Goal: Download file/media: Download file/media

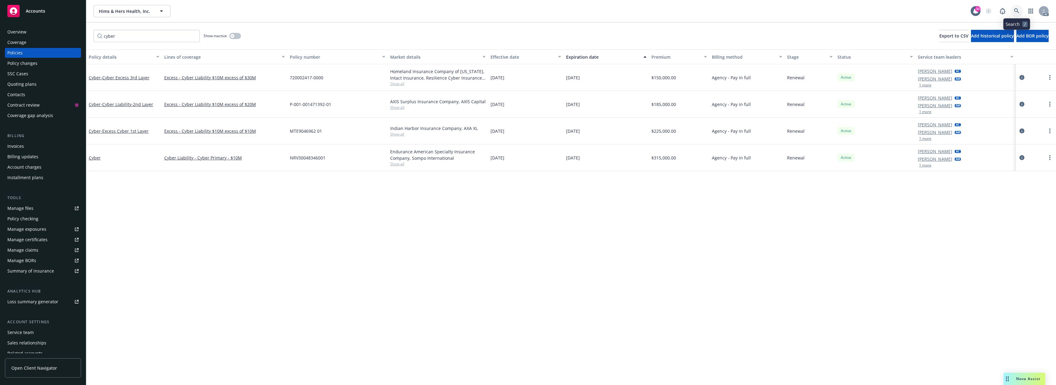
click at [1019, 8] on icon at bounding box center [1017, 11] width 6 height 6
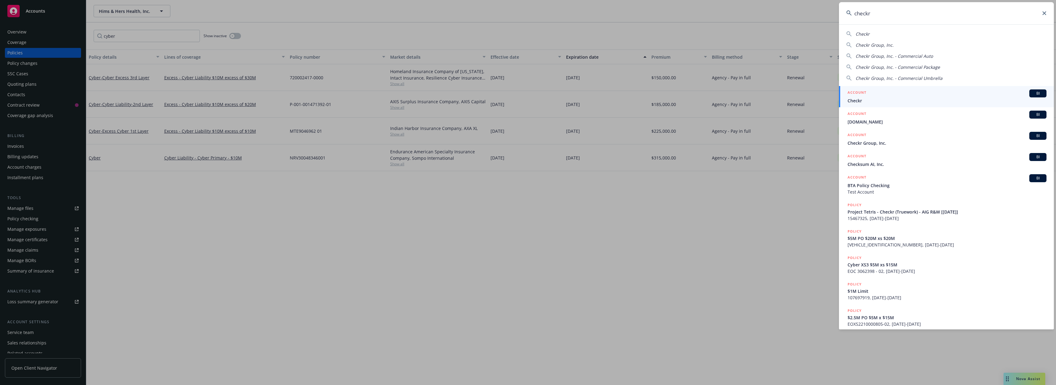
type input "checkr"
click at [884, 92] on div "ACCOUNT BI" at bounding box center [947, 93] width 199 height 8
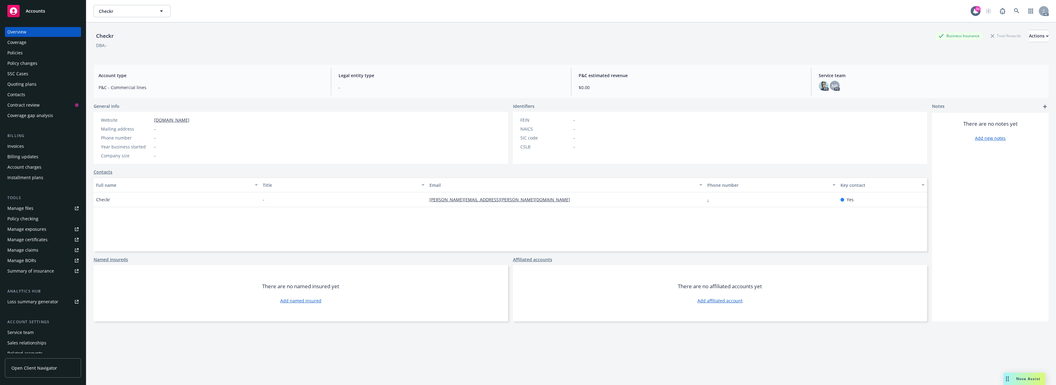
click at [39, 55] on div "Policies" at bounding box center [42, 53] width 71 height 10
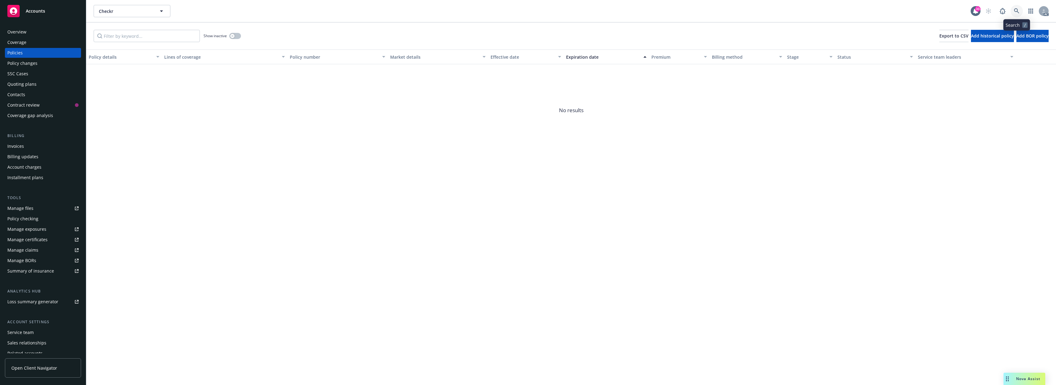
click at [1014, 11] on link at bounding box center [1017, 11] width 12 height 12
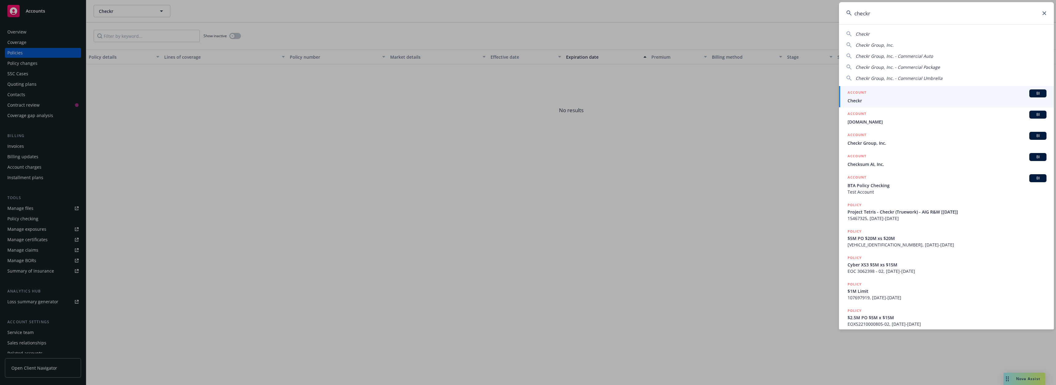
type input "checkr"
click at [871, 123] on span "[DOMAIN_NAME]" at bounding box center [947, 122] width 199 height 6
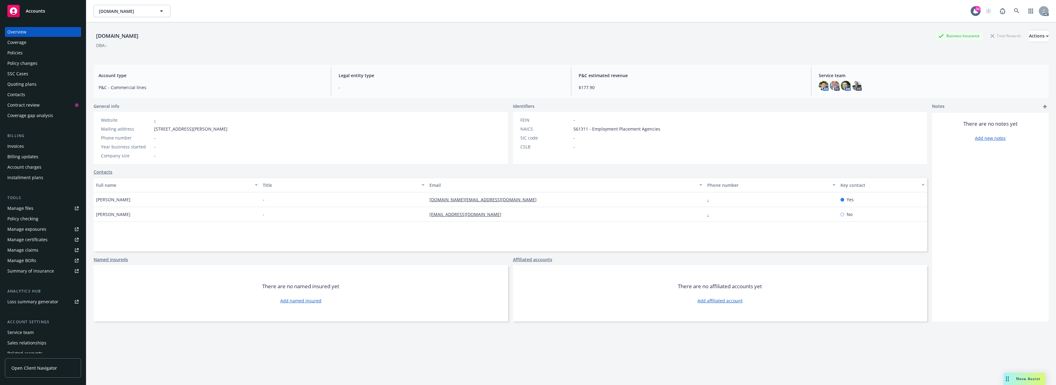
click at [42, 53] on div "Policies" at bounding box center [42, 53] width 71 height 10
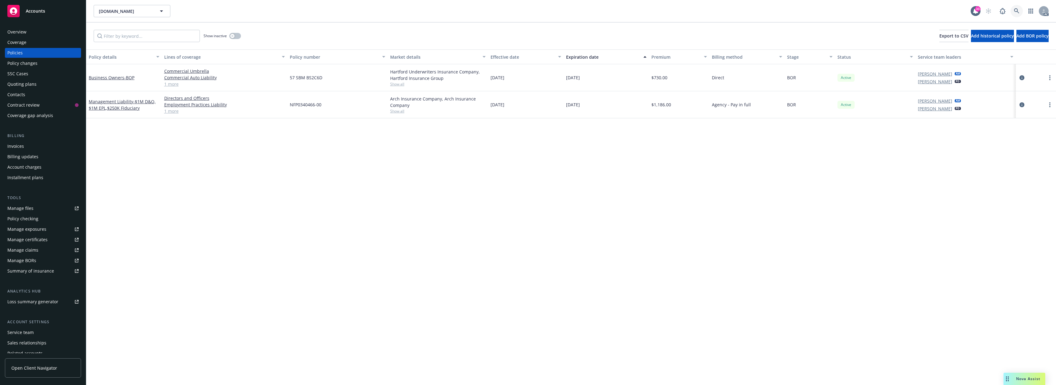
click at [1012, 11] on link at bounding box center [1017, 11] width 12 height 12
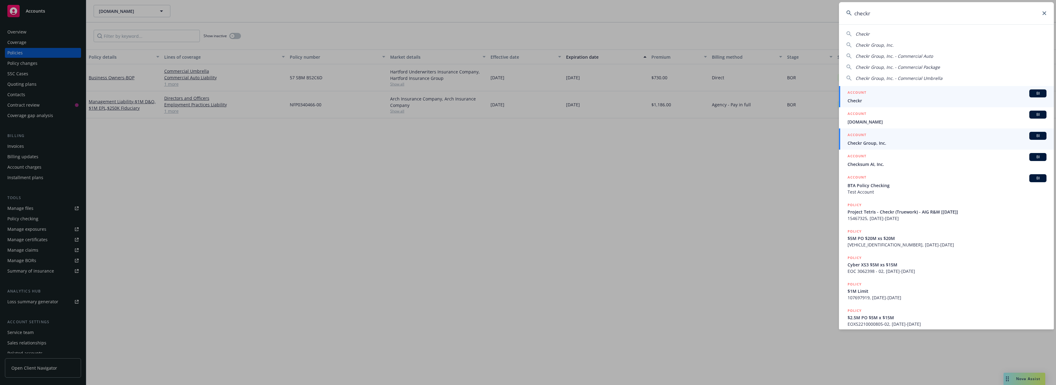
type input "checkr"
click at [889, 142] on span "Checkr Group, Inc." at bounding box center [947, 143] width 199 height 6
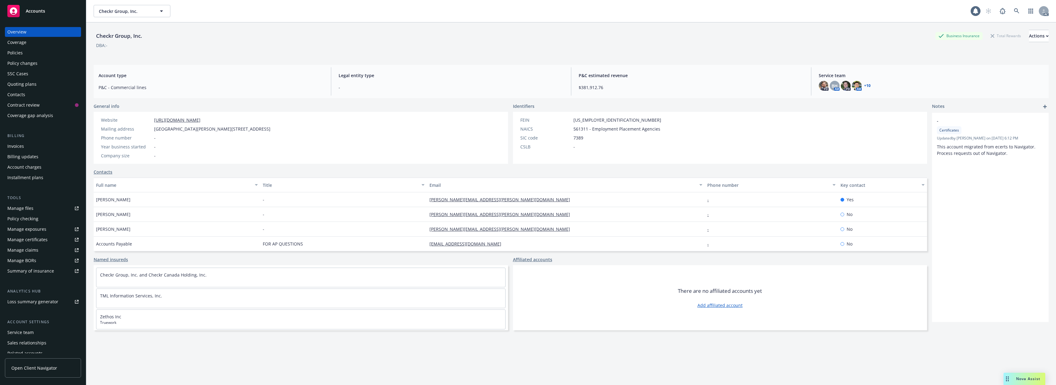
click at [36, 52] on div "Policies" at bounding box center [42, 53] width 71 height 10
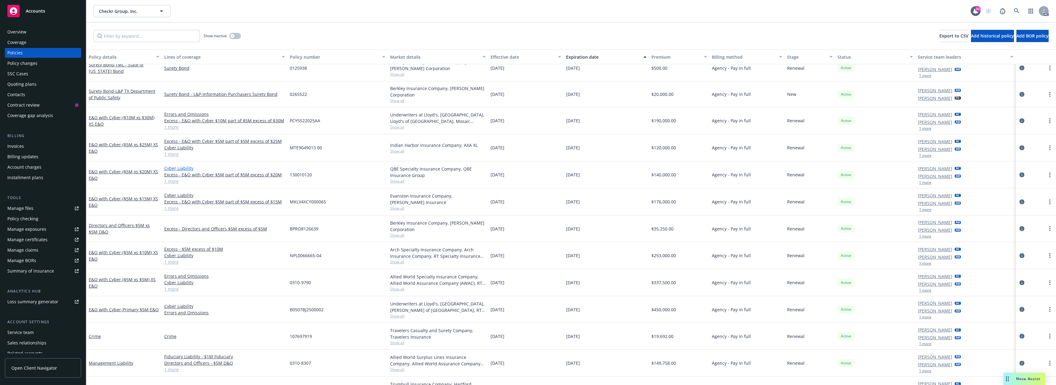
scroll to position [215, 0]
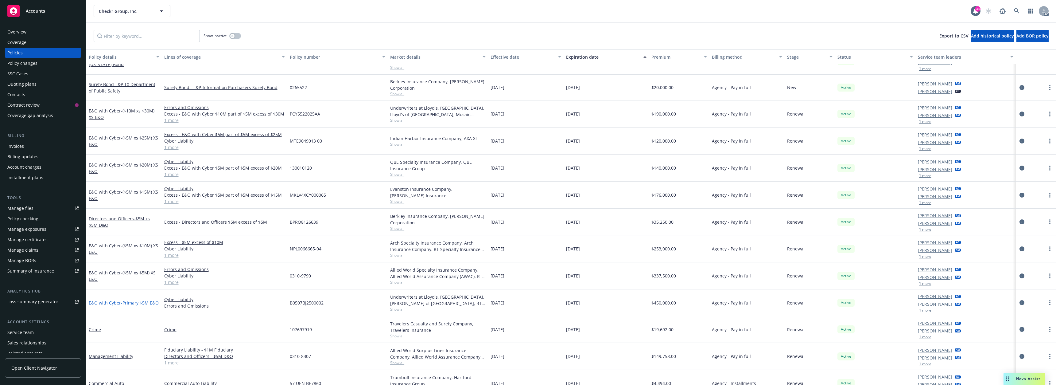
click at [143, 302] on span "- Primary $5M E&O" at bounding box center [140, 303] width 38 height 6
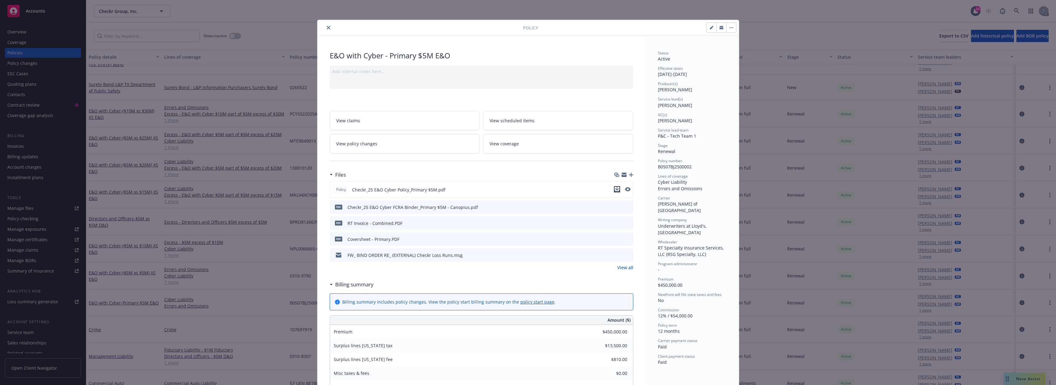
click at [616, 189] on icon "download file" at bounding box center [617, 189] width 4 height 4
click at [325, 27] on button "close" at bounding box center [328, 27] width 7 height 7
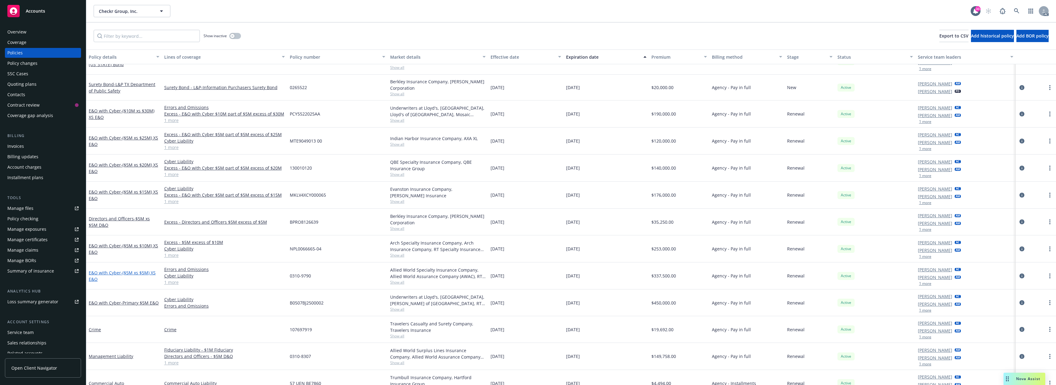
click at [141, 271] on span "- ($5M xs $5M) XS E&O" at bounding box center [122, 276] width 67 height 12
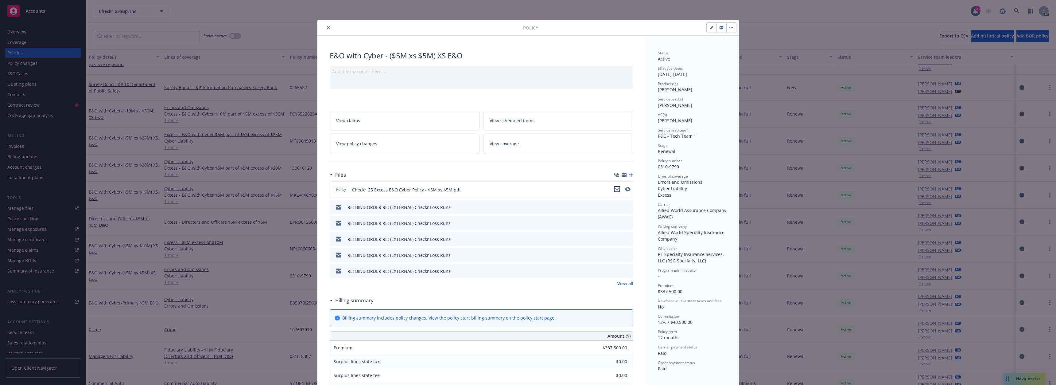
click at [615, 190] on icon "download file" at bounding box center [617, 189] width 5 height 5
